Goal: Task Accomplishment & Management: Complete application form

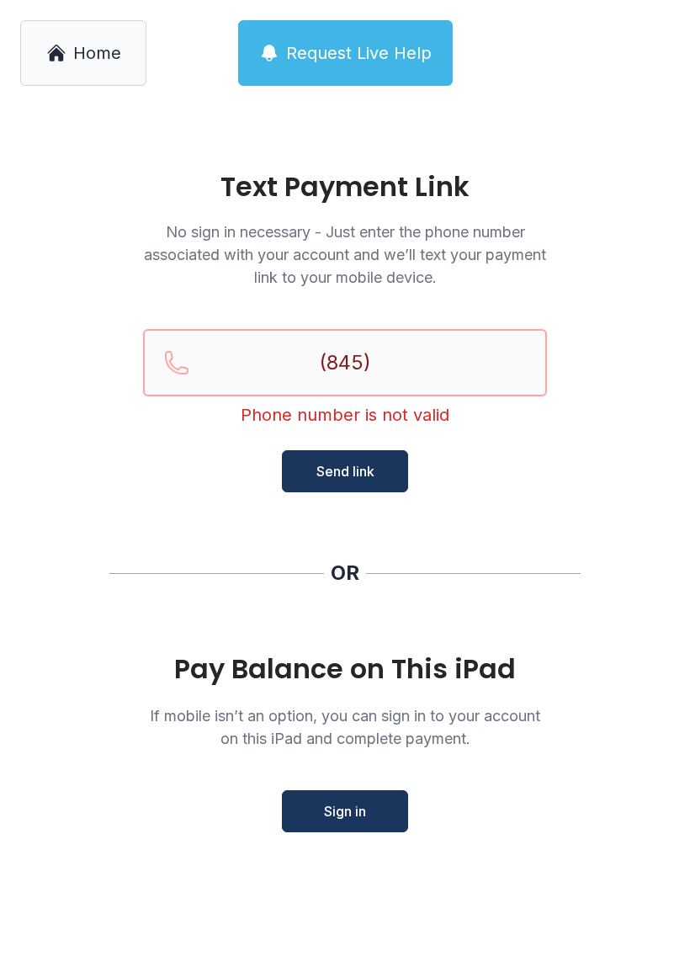
click at [430, 370] on input "(845)" at bounding box center [345, 362] width 404 height 67
click at [120, 56] on span "Home" at bounding box center [97, 53] width 48 height 24
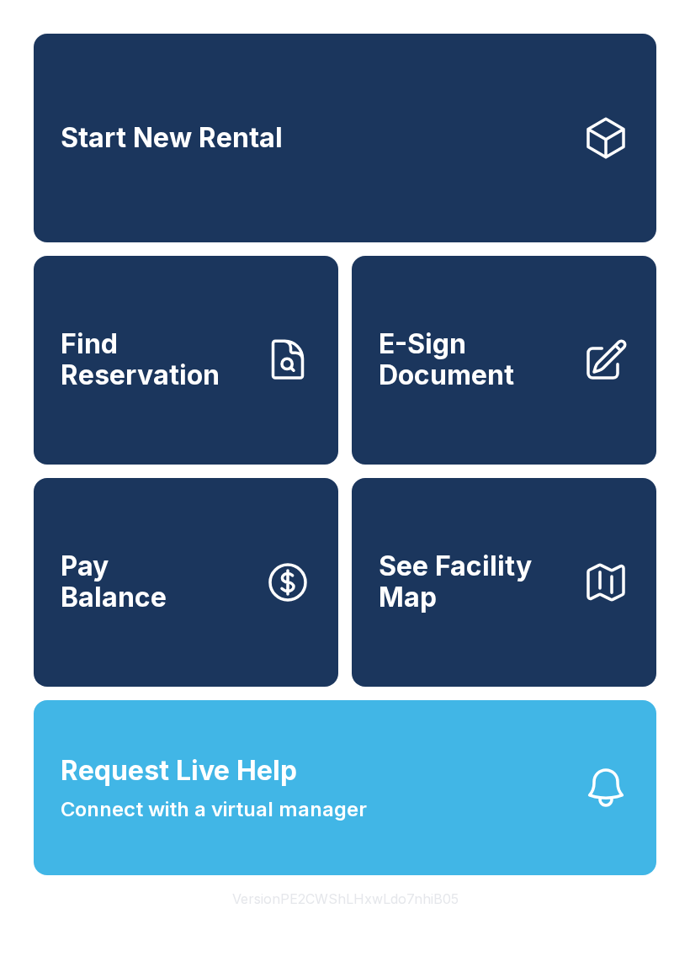
click at [512, 410] on link "E-Sign Document" at bounding box center [504, 360] width 305 height 209
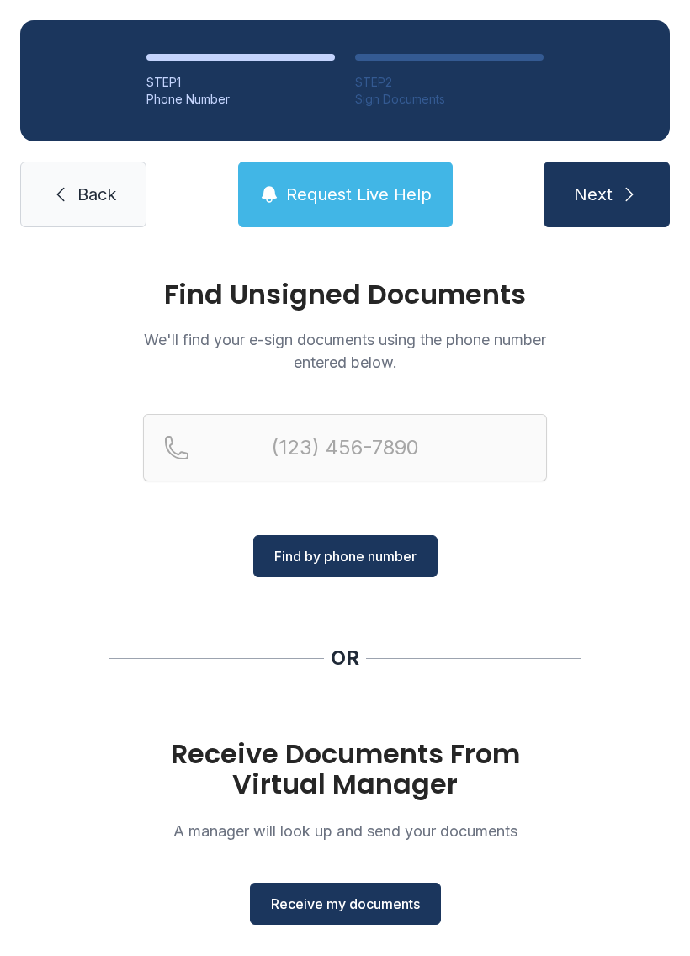
click at [370, 908] on span "Receive my documents" at bounding box center [345, 904] width 149 height 20
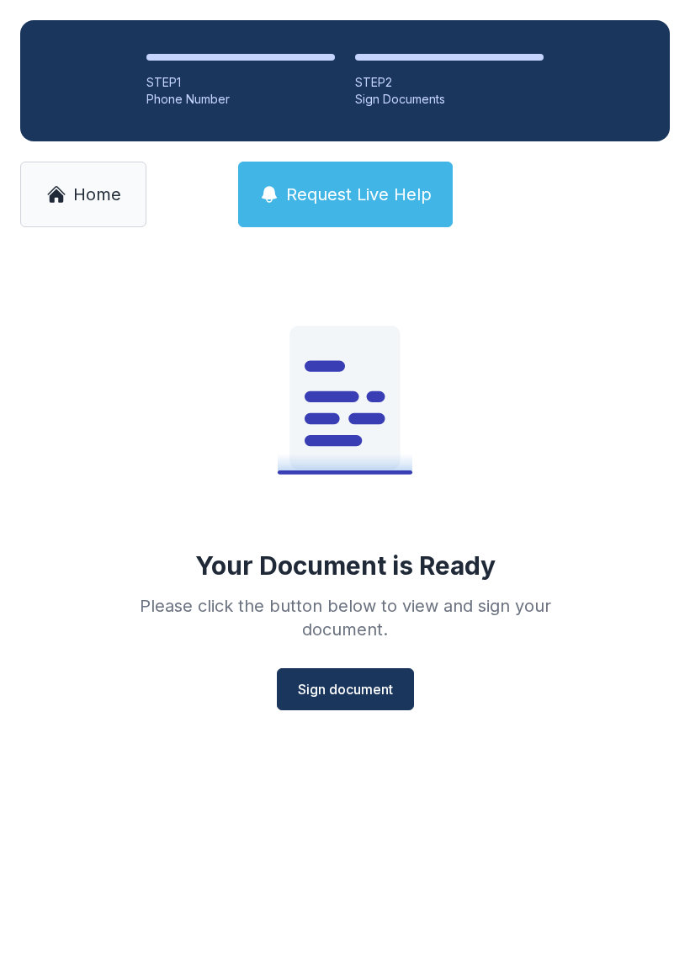
click at [364, 705] on button "Sign document" at bounding box center [345, 690] width 137 height 42
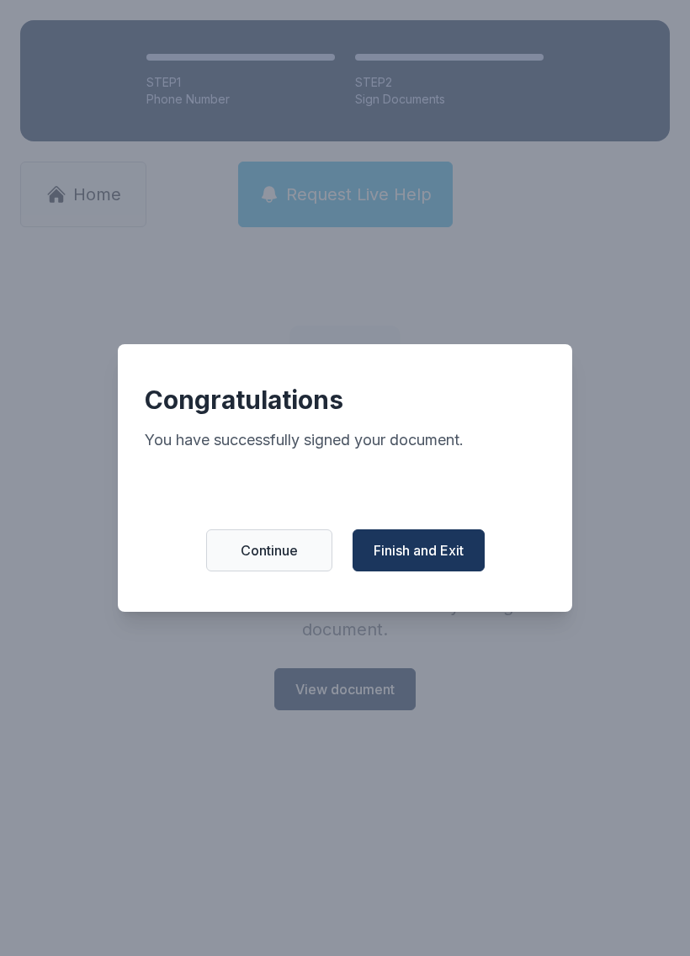
click at [450, 561] on span "Finish and Exit" at bounding box center [419, 551] width 90 height 20
